Goal: Task Accomplishment & Management: Complete application form

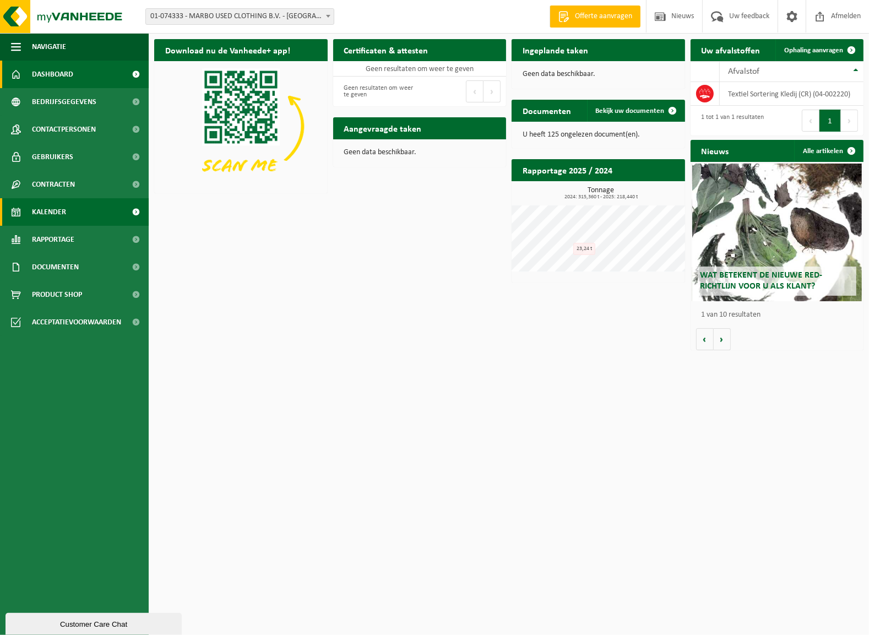
click at [77, 204] on link "Kalender" at bounding box center [74, 212] width 149 height 28
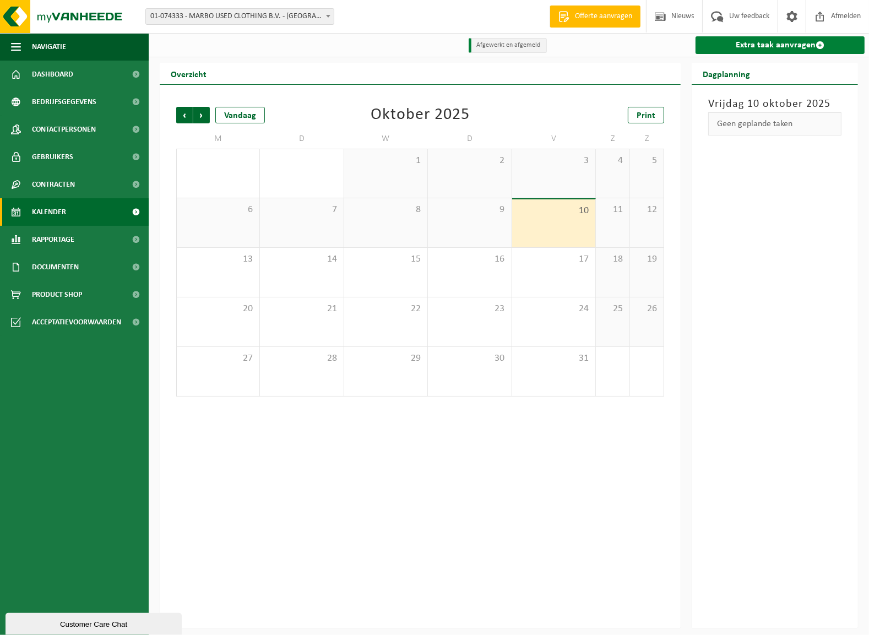
click at [806, 42] on link "Extra taak aanvragen" at bounding box center [780, 45] width 169 height 18
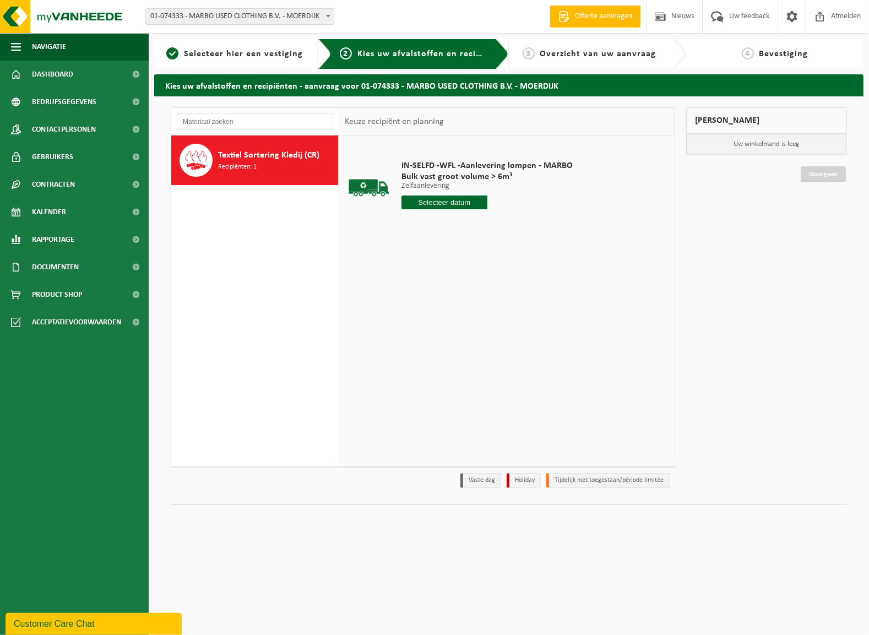
click at [464, 203] on input "text" at bounding box center [444, 203] width 86 height 14
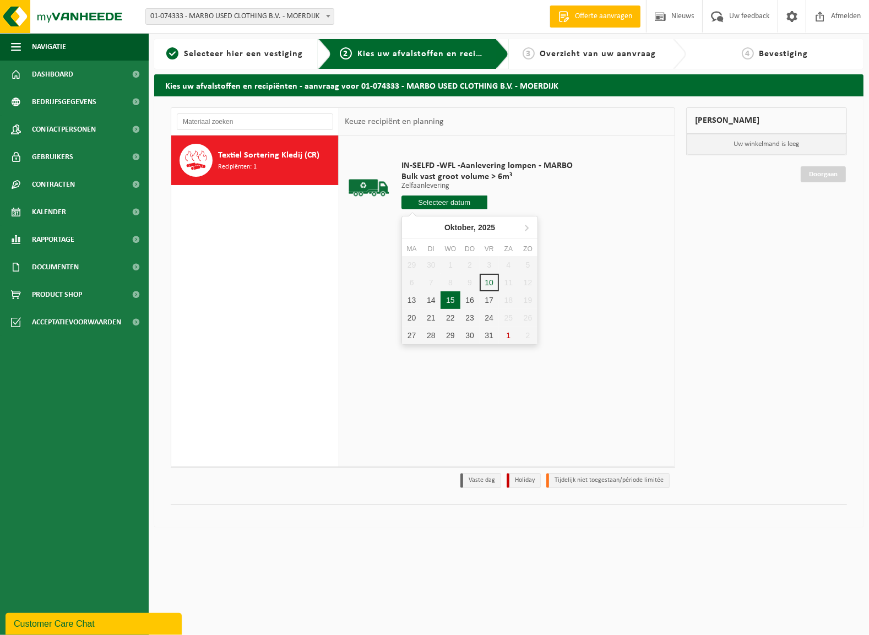
click at [446, 297] on div "15" at bounding box center [450, 300] width 19 height 18
type input "Van 2025-10-15"
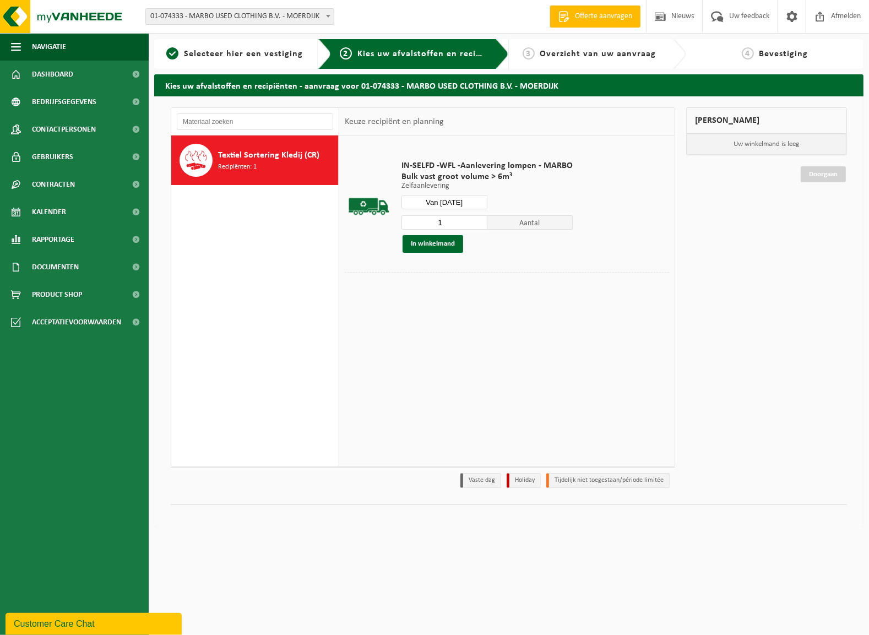
click at [246, 153] on span "Textiel Sortering Kledij (CR)" at bounding box center [268, 155] width 101 height 13
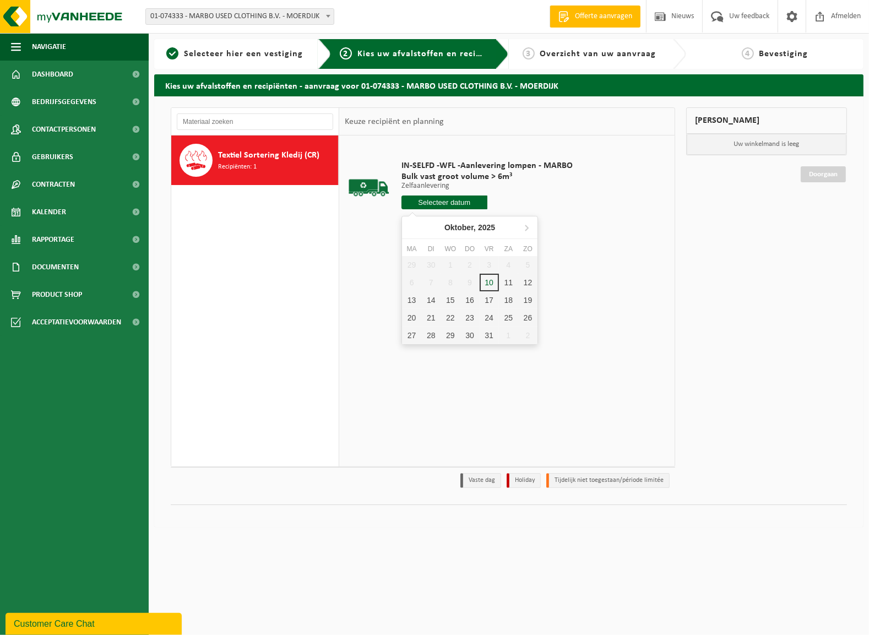
click at [454, 204] on input "text" at bounding box center [444, 203] width 86 height 14
click at [424, 297] on div "14" at bounding box center [430, 300] width 19 height 18
type input "Van 2025-10-14"
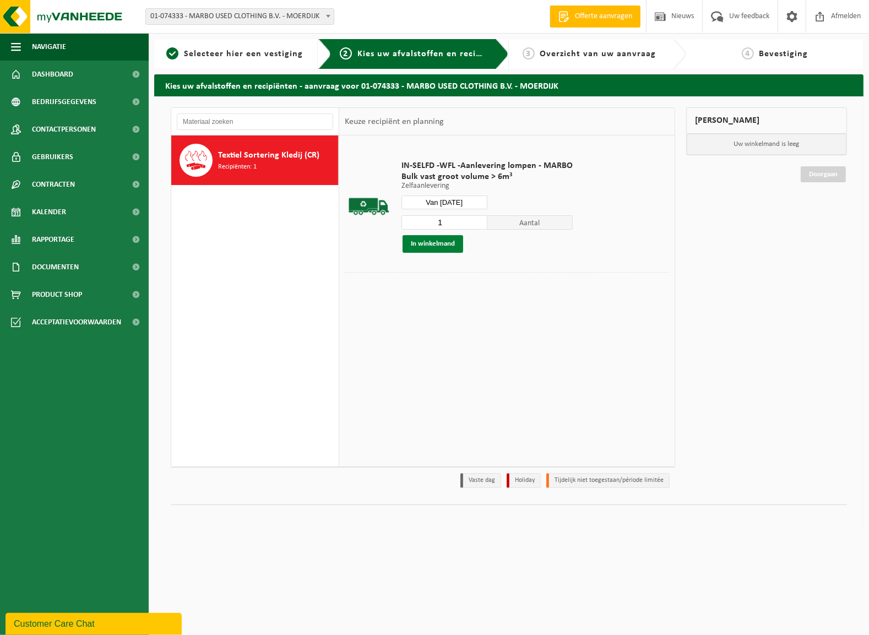
click at [451, 240] on button "In winkelmand" at bounding box center [433, 244] width 61 height 18
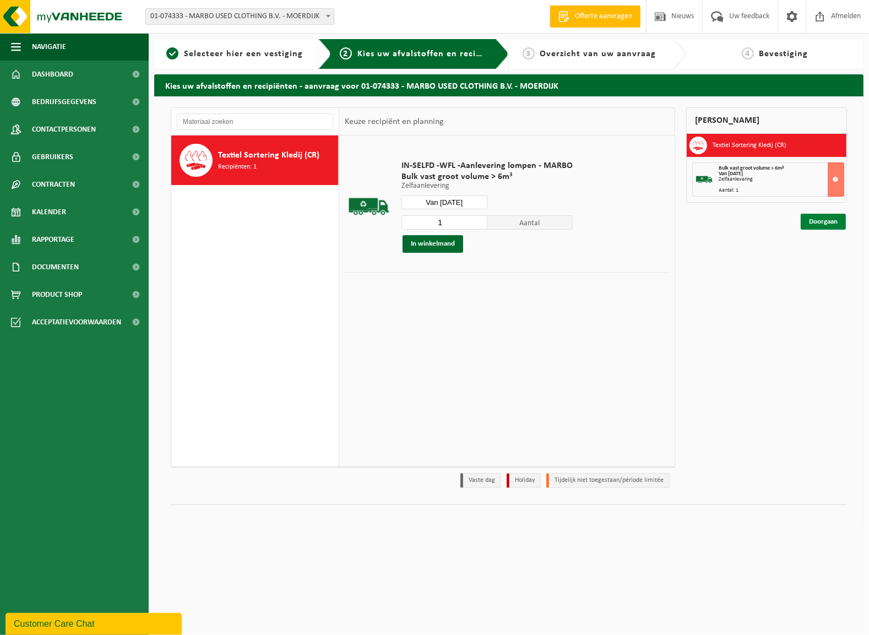
click at [822, 218] on link "Doorgaan" at bounding box center [823, 222] width 45 height 16
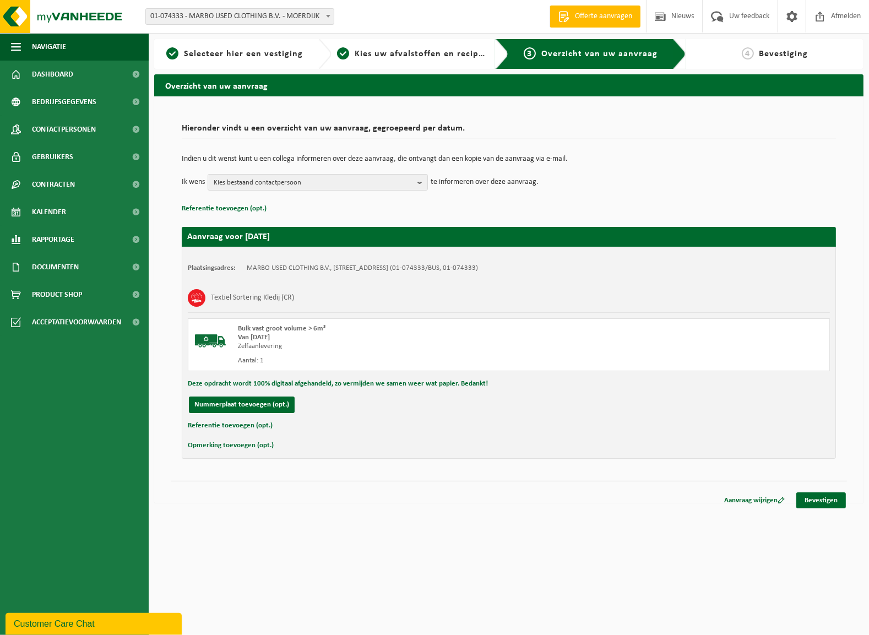
click at [564, 294] on div "Textiel Sortering Kledij (CR)" at bounding box center [509, 298] width 642 height 29
click at [242, 442] on button "Opmerking toevoegen (opt.)" at bounding box center [231, 445] width 86 height 14
click at [263, 450] on input "text" at bounding box center [530, 446] width 577 height 17
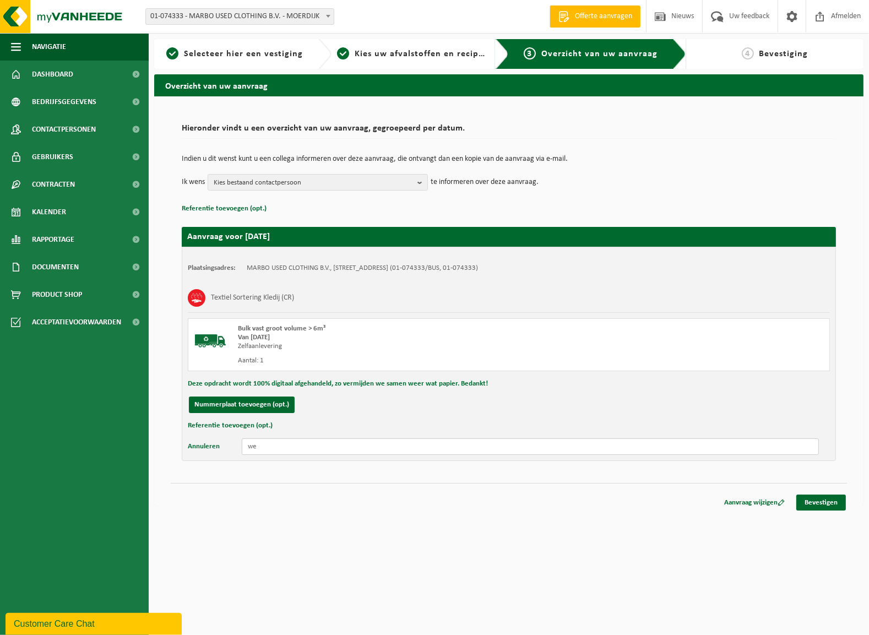
type input "w"
type input "gaag voor 13.00 aankomern"
click at [812, 503] on link "Bevestigen" at bounding box center [821, 503] width 50 height 16
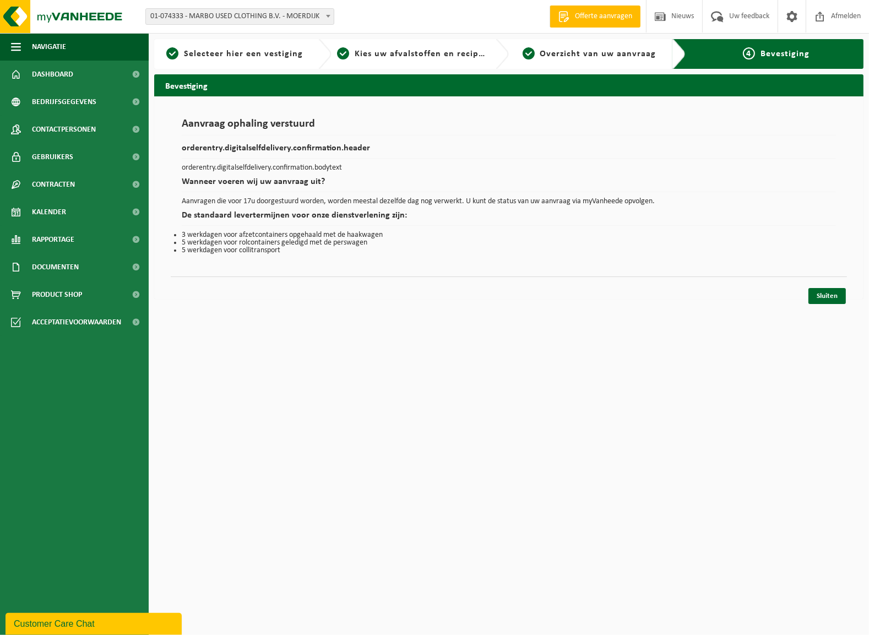
click at [295, 502] on html "Vestiging: 01-074333 - MARBO USED CLOTHING B.V. - MOERDIJK 01-074333 - MARBO US…" at bounding box center [434, 317] width 869 height 635
click at [213, 303] on div "Bevestiging Aanvraag ophaling verstuurd orderentry.digitalselfdelivery.confirma…" at bounding box center [509, 189] width 720 height 230
click at [832, 295] on link "Sluiten" at bounding box center [826, 296] width 37 height 16
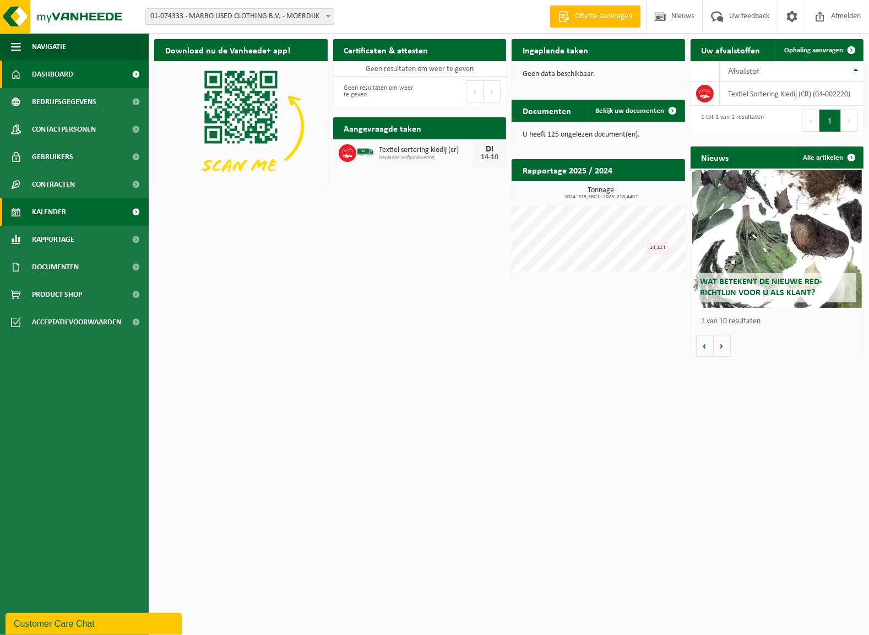
click at [60, 210] on span "Kalender" at bounding box center [49, 212] width 34 height 28
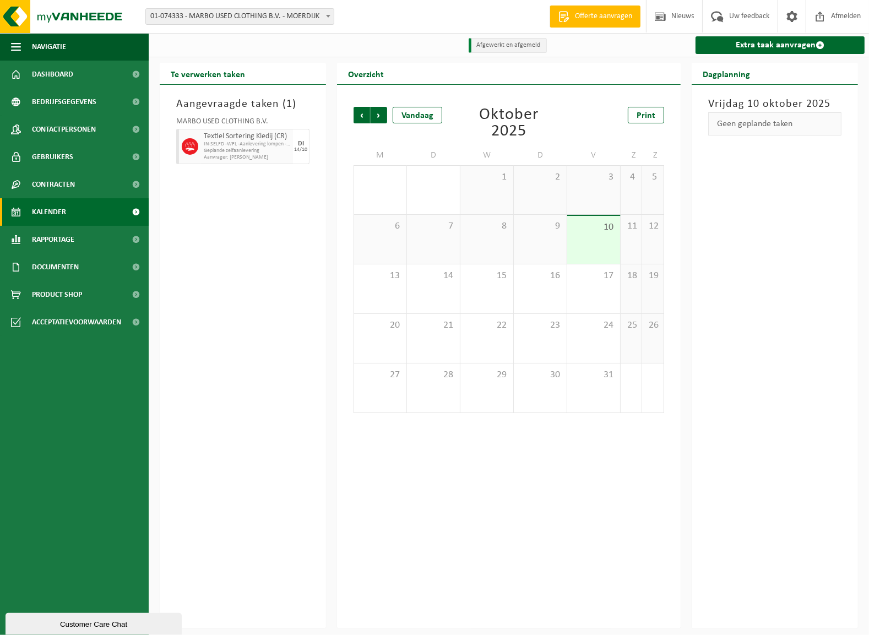
click at [578, 247] on div "10" at bounding box center [593, 240] width 53 height 48
click at [252, 153] on span "Geplande zelfaanlevering" at bounding box center [247, 151] width 86 height 7
click at [295, 155] on div "DI 14/10" at bounding box center [301, 146] width 17 height 35
click at [229, 148] on span "Geplande zelfaanlevering" at bounding box center [247, 151] width 86 height 7
click at [191, 150] on icon at bounding box center [190, 150] width 4 height 2
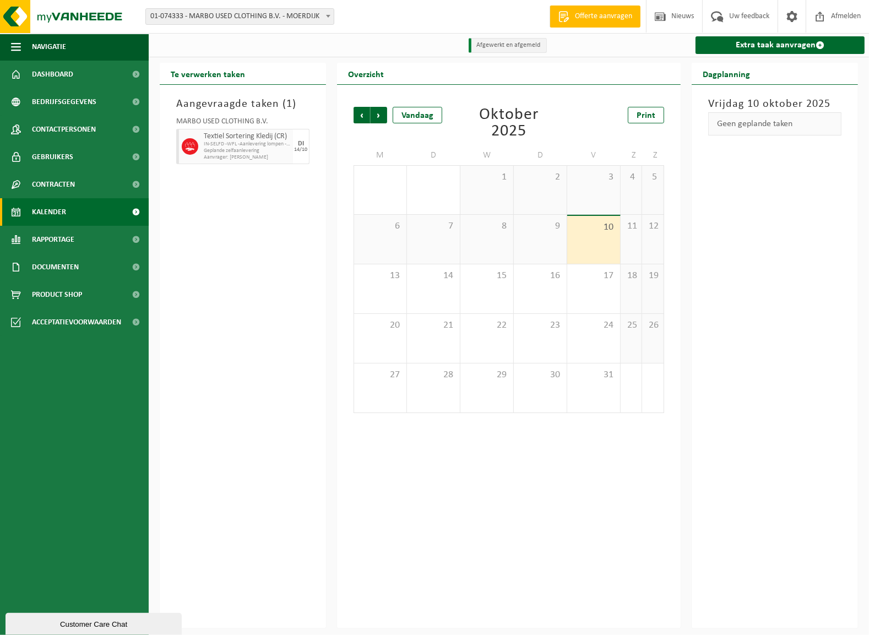
click at [221, 106] on h3 "Aangevraagde taken ( 1 )" at bounding box center [242, 104] width 133 height 17
drag, startPoint x: 235, startPoint y: 236, endPoint x: 140, endPoint y: 72, distance: 189.8
click at [235, 235] on div "Aangevraagde taken ( 1 ) MARBO USED CLOTHING B.V. Textiel Sortering Kledij (CR)…" at bounding box center [243, 357] width 166 height 544
